Goal: Navigation & Orientation: Go to known website

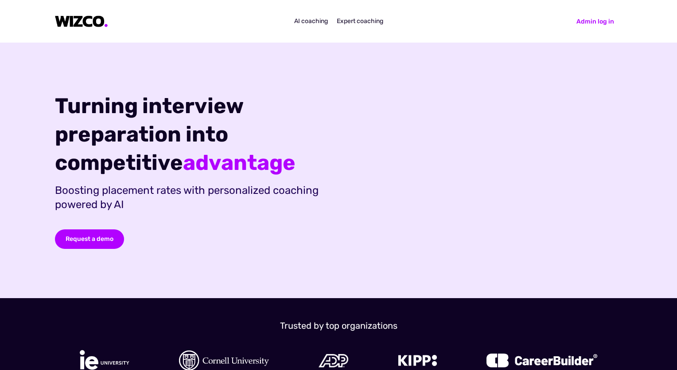
click at [0, 110] on html "AI coaching Expert coaching Admin log in Request a demo Turning interview prepa…" at bounding box center [338, 185] width 677 height 370
click at [0, 107] on div "Turning interview preparation into competitive advantage Boosting placement rat…" at bounding box center [338, 170] width 677 height 255
drag, startPoint x: 0, startPoint y: 107, endPoint x: 7, endPoint y: 130, distance: 24.1
click at [7, 130] on div "Turning interview preparation into competitive advantage Boosting placement rat…" at bounding box center [338, 170] width 677 height 255
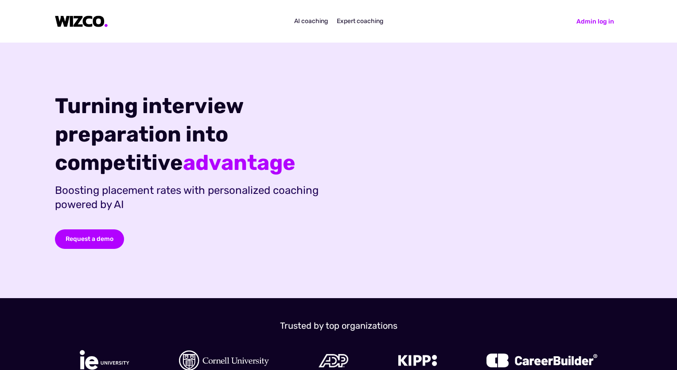
drag, startPoint x: 25, startPoint y: 115, endPoint x: 32, endPoint y: 109, distance: 9.1
click at [25, 115] on div "Turning interview preparation into competitive advantage Boosting placement rat…" at bounding box center [338, 170] width 638 height 255
click at [45, 98] on div "Turning interview preparation into competitive advantage Boosting placement rat…" at bounding box center [338, 170] width 638 height 255
click at [223, 67] on div "Turning interview preparation into competitive advantage Boosting placement rat…" at bounding box center [338, 170] width 638 height 255
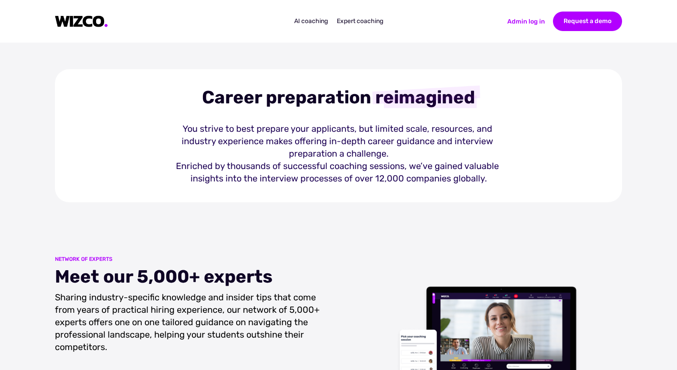
scroll to position [399, 0]
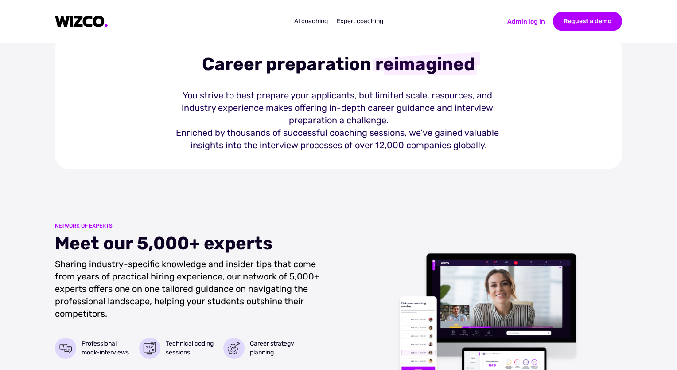
click at [516, 23] on div "Admin log in" at bounding box center [526, 21] width 38 height 9
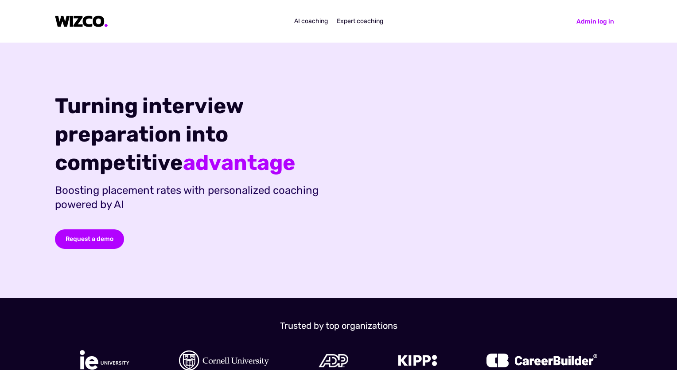
click at [187, 51] on div "Turning interview preparation into competitive advantage Boosting placement rat…" at bounding box center [338, 170] width 638 height 255
click at [195, 41] on div "AI coaching Expert coaching Admin log in Request a demo" at bounding box center [338, 21] width 638 height 43
